Goal: Navigation & Orientation: Understand site structure

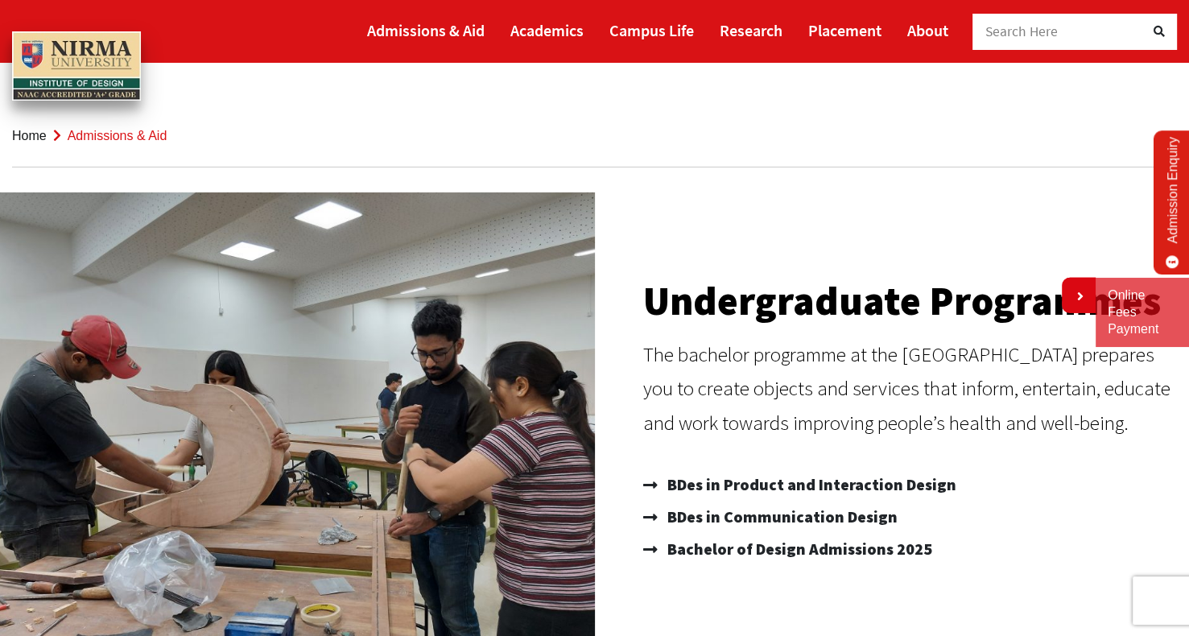
click at [85, 58] on img at bounding box center [76, 65] width 129 height 69
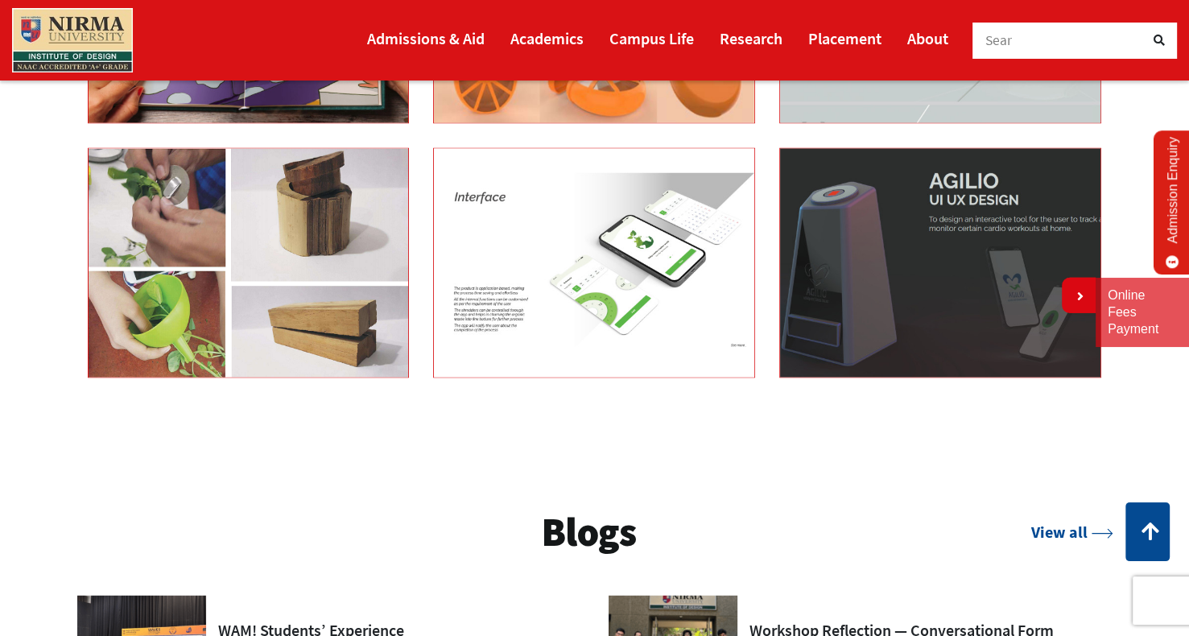
scroll to position [2367, 0]
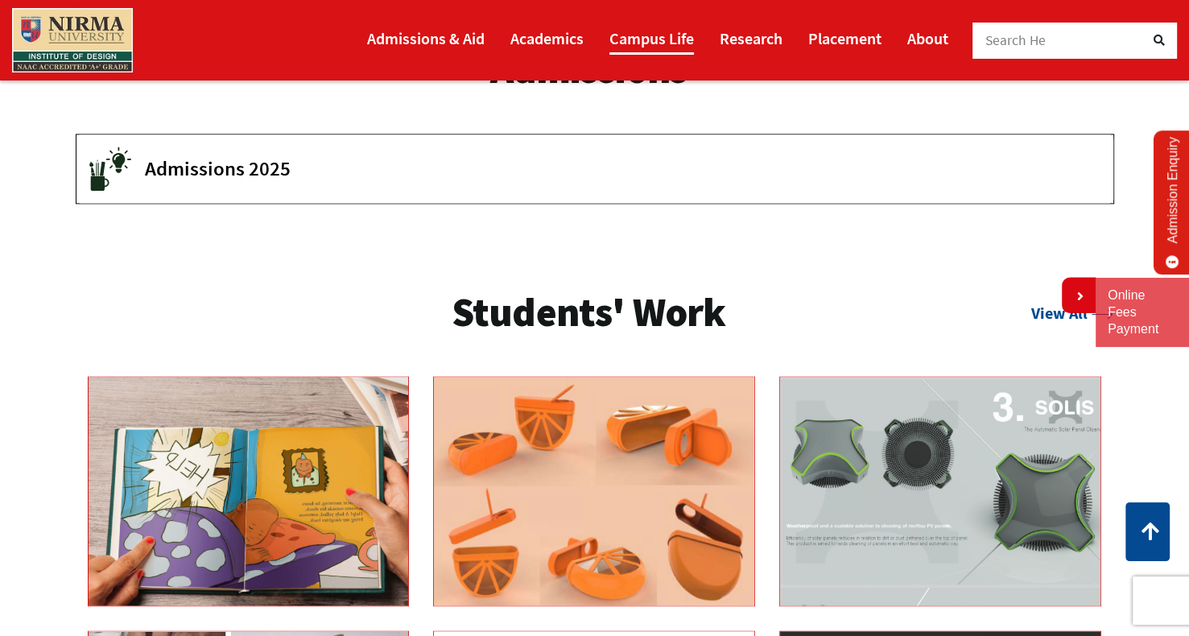
click at [678, 37] on link "Campus Life" at bounding box center [651, 38] width 85 height 33
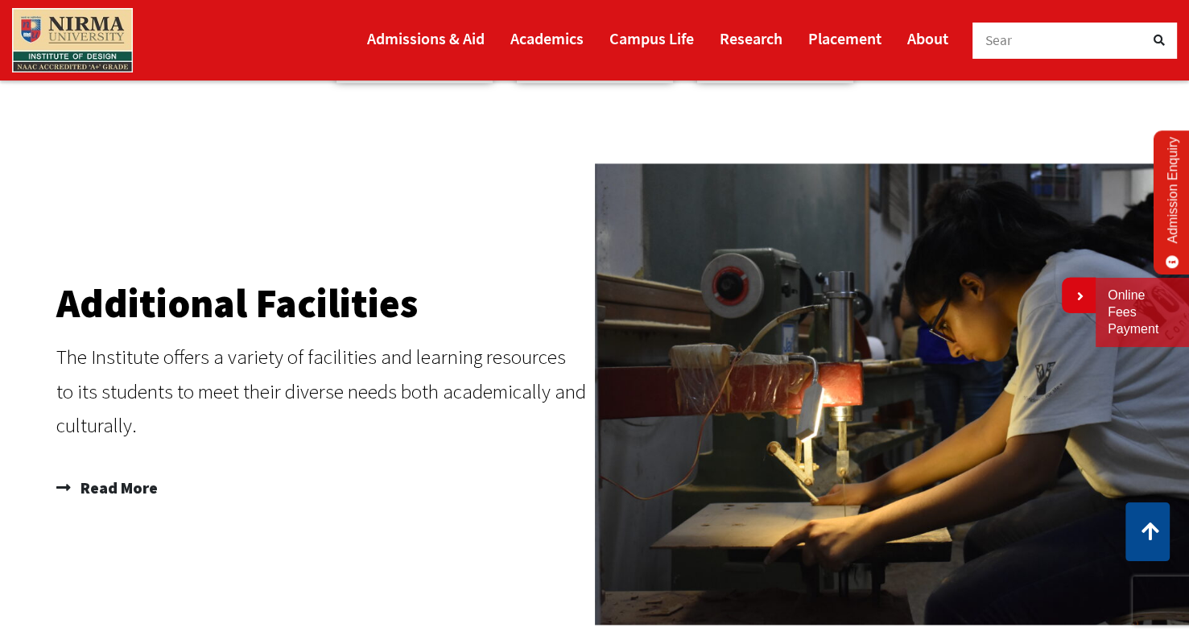
scroll to position [1903, 0]
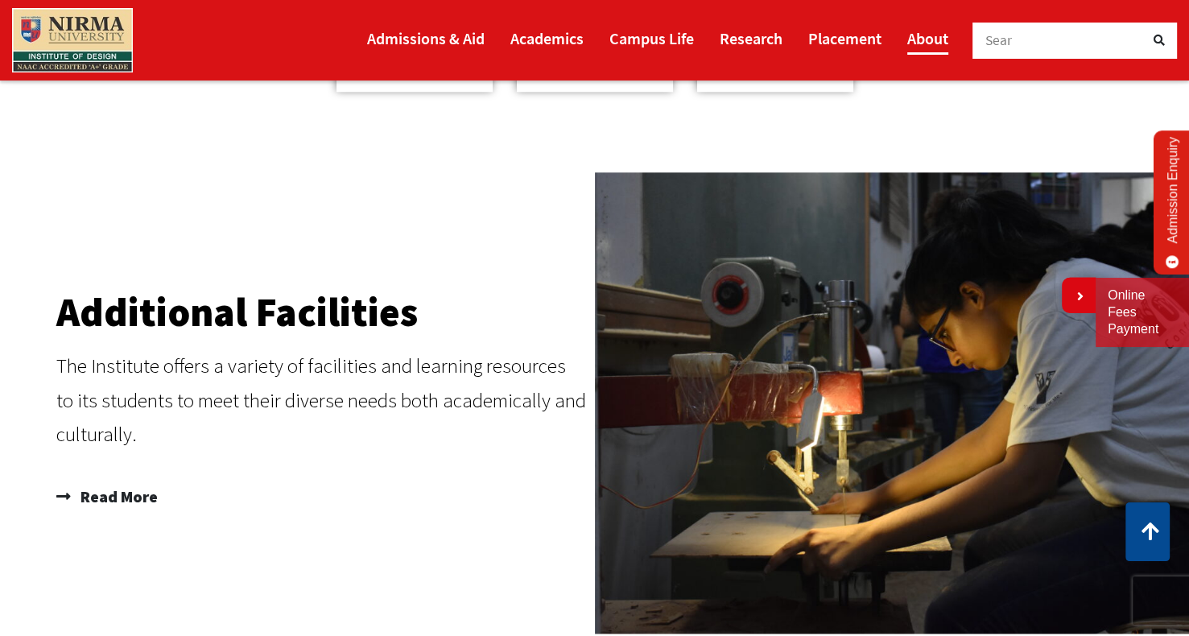
click at [913, 39] on link "About" at bounding box center [927, 38] width 41 height 33
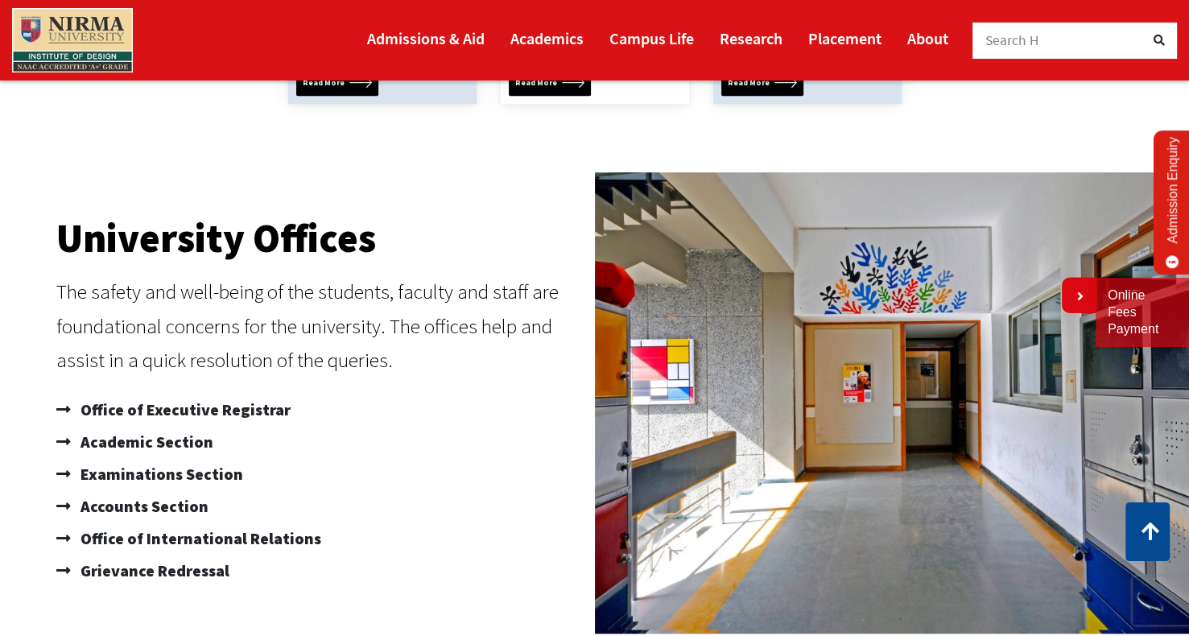
scroll to position [376, 0]
